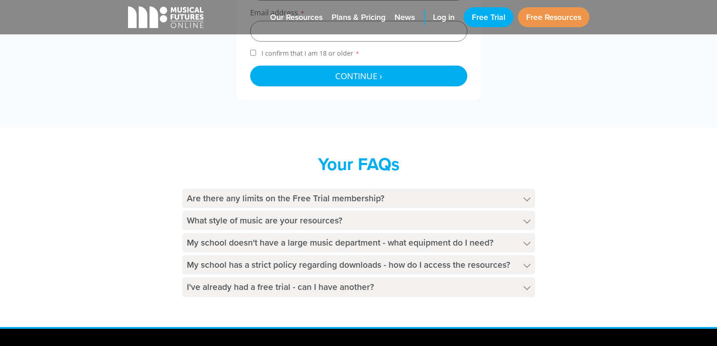
scroll to position [427, 0]
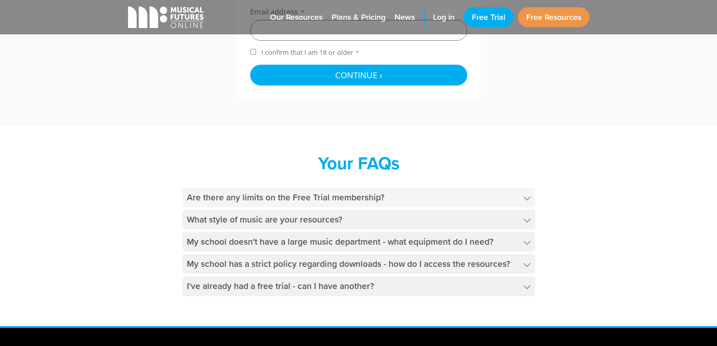
click at [524, 198] on icon at bounding box center [526, 198] width 7 height 5
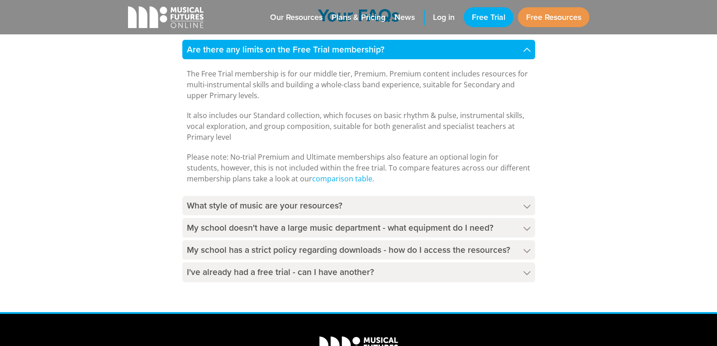
scroll to position [598, 0]
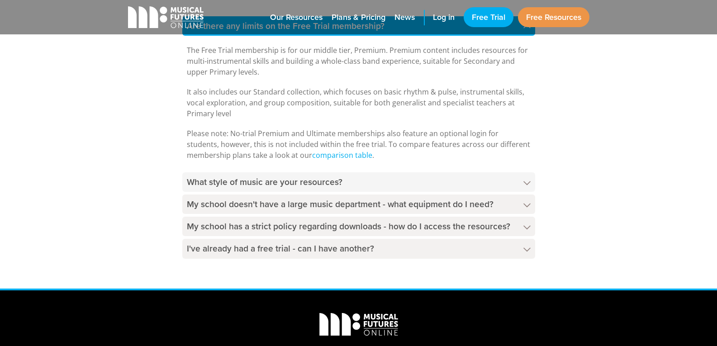
click at [528, 181] on icon at bounding box center [526, 183] width 7 height 5
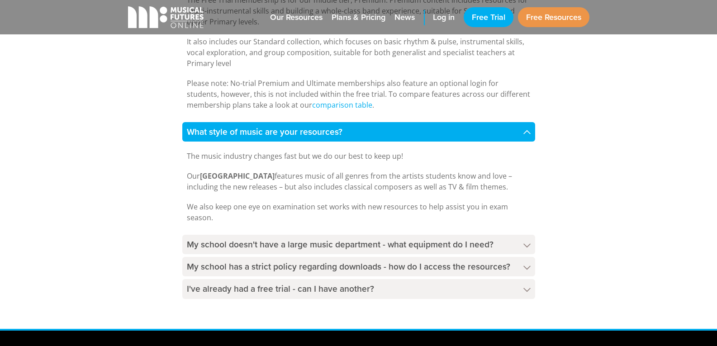
scroll to position [650, 0]
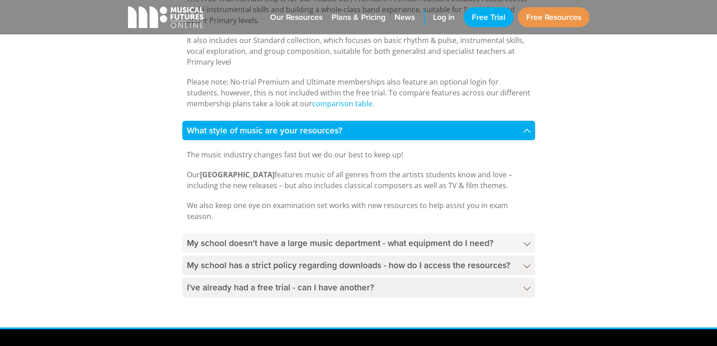
click at [529, 241] on h4 "My school doesn't have a large music department - what equipment do I need?" at bounding box center [358, 242] width 353 height 19
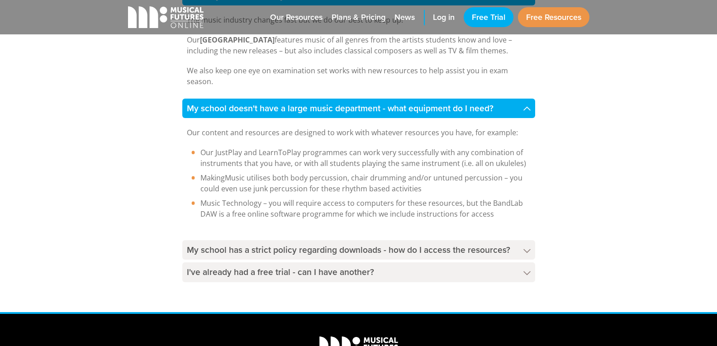
scroll to position [786, 0]
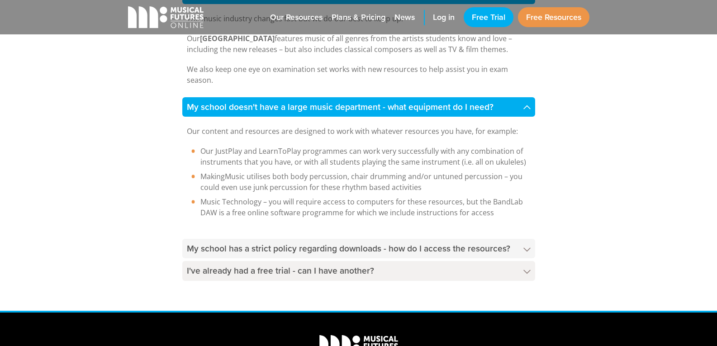
click at [529, 248] on polygon at bounding box center [526, 249] width 7 height 4
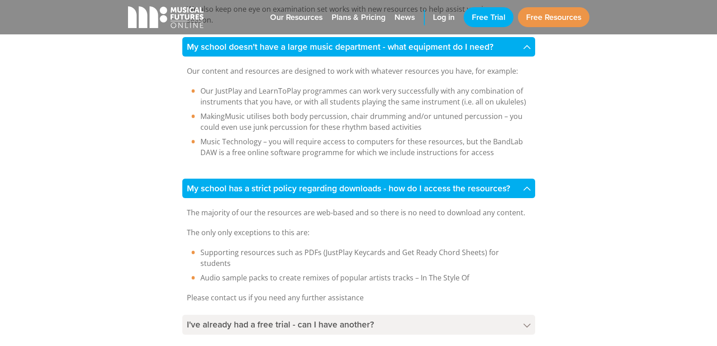
scroll to position [913, 0]
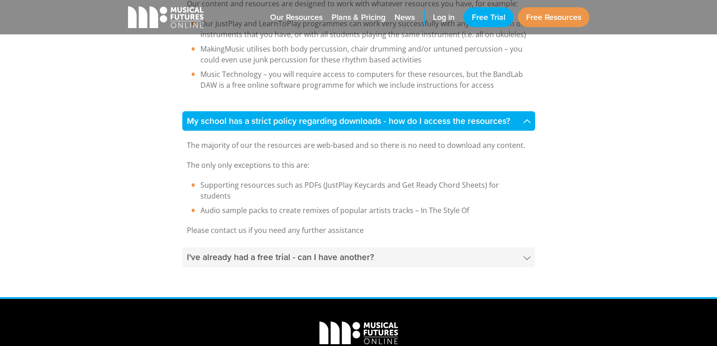
click at [527, 256] on polygon at bounding box center [526, 258] width 7 height 4
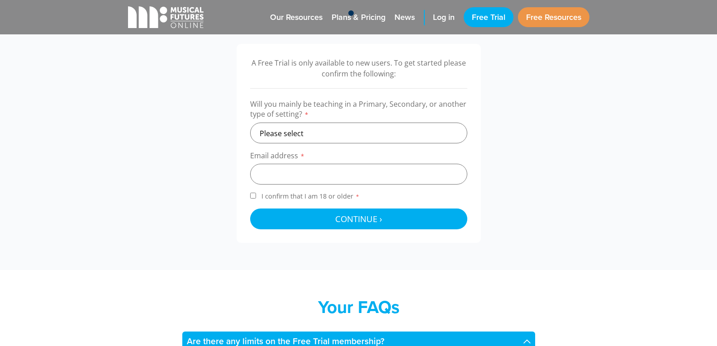
scroll to position [267, 0]
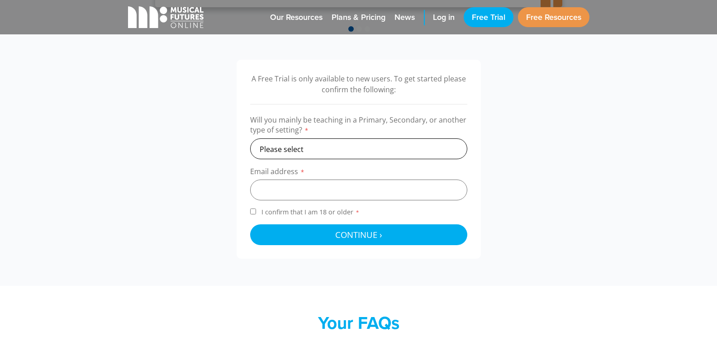
click at [322, 147] on select "Please select Primary Secondary Other" at bounding box center [358, 148] width 217 height 21
select select "primary"
click at [250, 138] on select "Please select Primary Secondary Other" at bounding box center [358, 148] width 217 height 21
click at [288, 190] on input "email" at bounding box center [358, 190] width 217 height 21
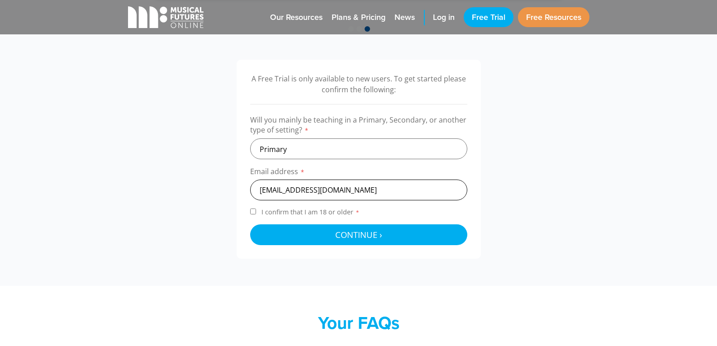
type input "tatyana_niedinger@yahoo.co.uk"
click at [249, 211] on div "A Free Trial is only available to new users. To get started please confirm the …" at bounding box center [358, 159] width 244 height 199
click at [252, 209] on input "I confirm that I am 18 or older *" at bounding box center [253, 211] width 6 height 6
checkbox input "true"
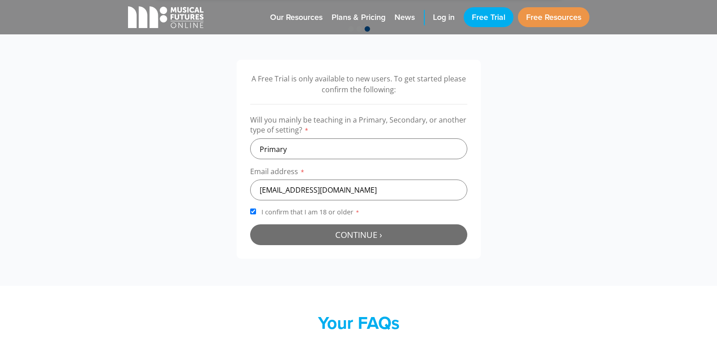
click at [365, 233] on span "Continue ›" at bounding box center [358, 234] width 47 height 11
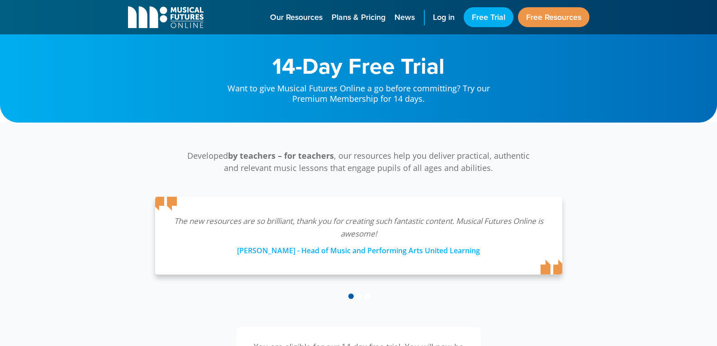
scroll to position [291, 0]
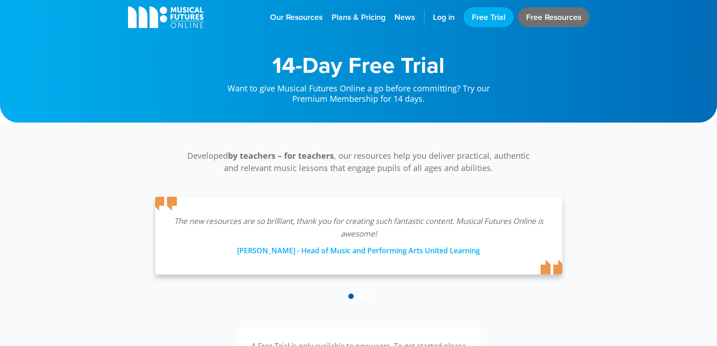
click at [542, 19] on link "Free Resources" at bounding box center [553, 17] width 71 height 20
